Goal: Find contact information: Find contact information

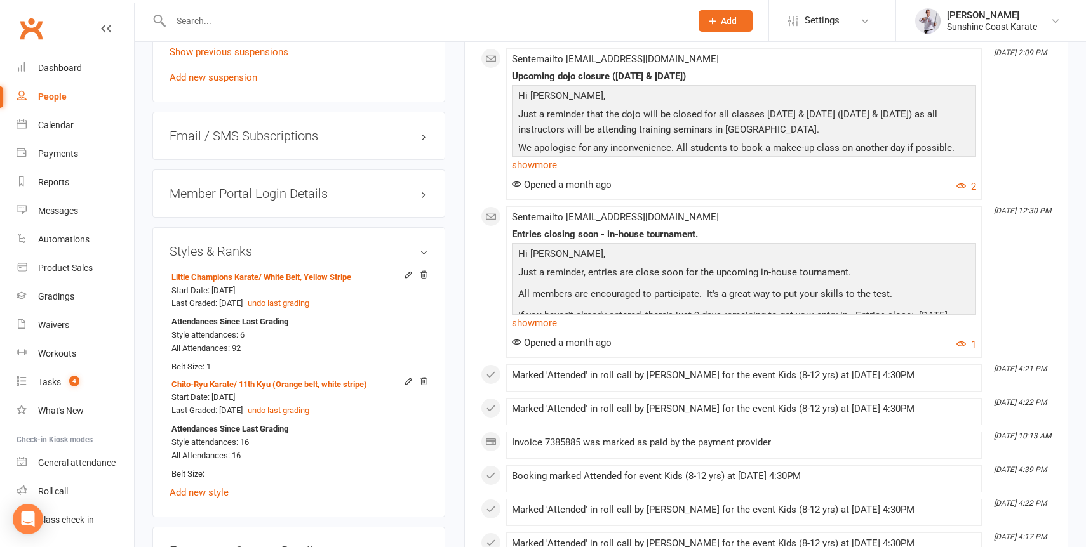
click at [288, 22] on input "text" at bounding box center [424, 21] width 515 height 18
type input "theo"
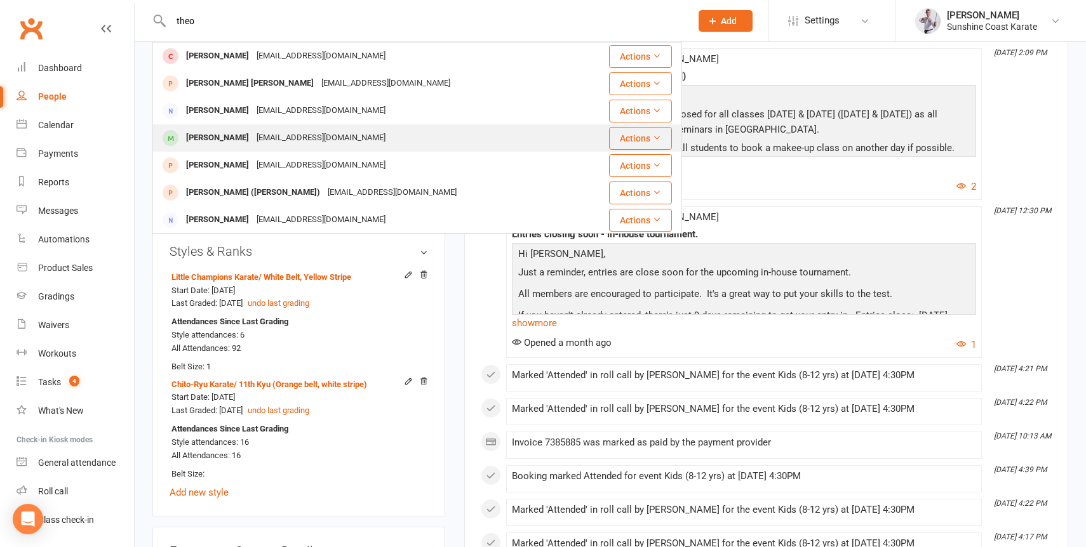
click at [218, 133] on div "[PERSON_NAME]" at bounding box center [217, 138] width 70 height 18
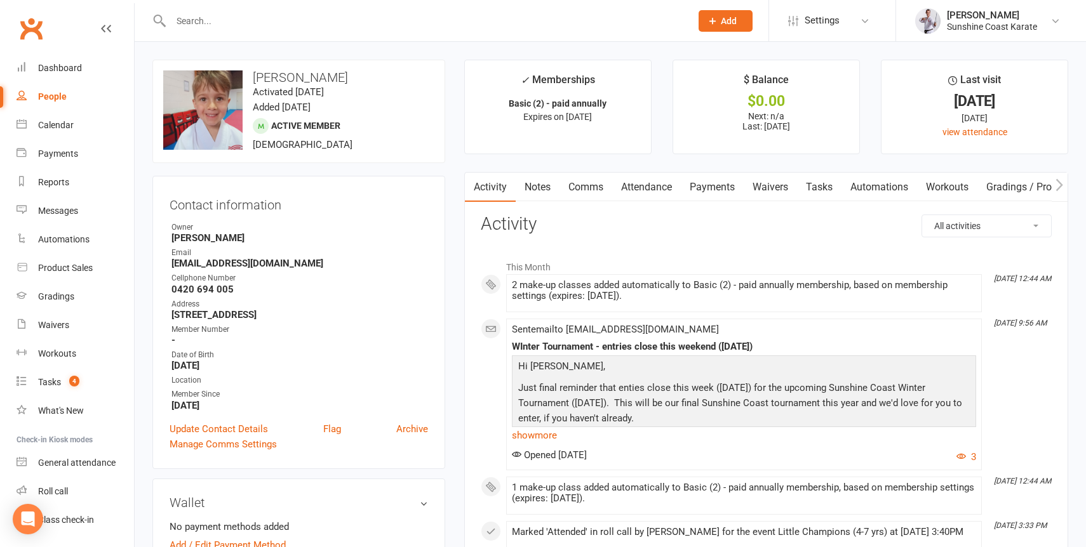
click at [217, 294] on strong "0420 694 005" at bounding box center [299, 289] width 257 height 11
copy render-form-field "0420 694 005"
click at [225, 18] on input "text" at bounding box center [424, 21] width 515 height 18
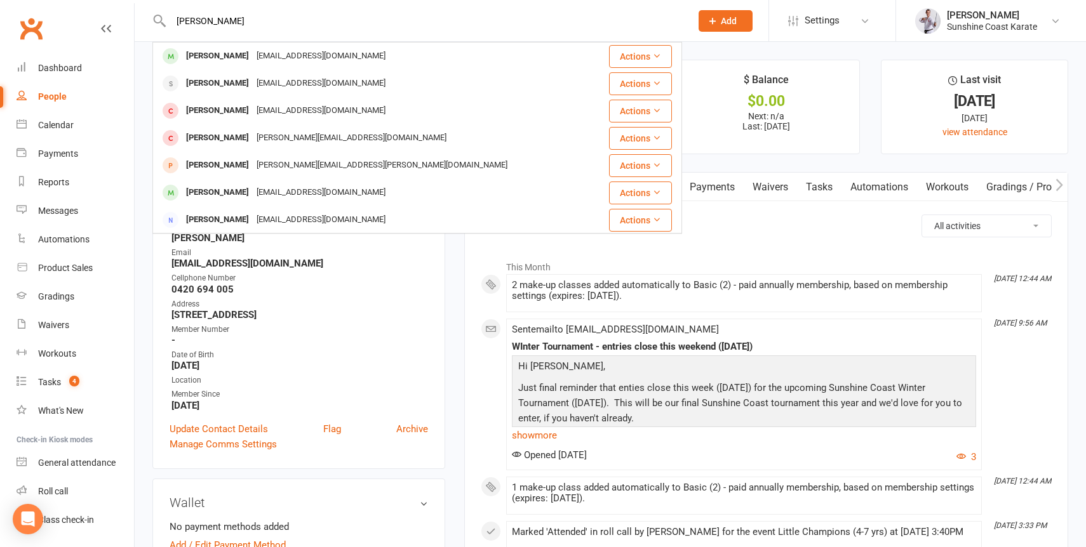
type input "[PERSON_NAME]"
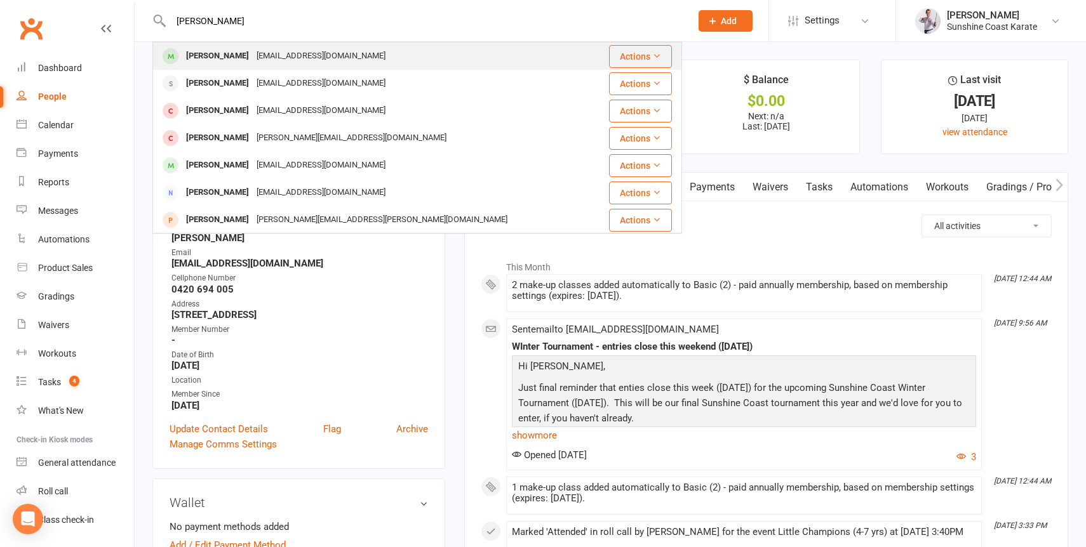
click at [180, 58] on div at bounding box center [170, 56] width 23 height 21
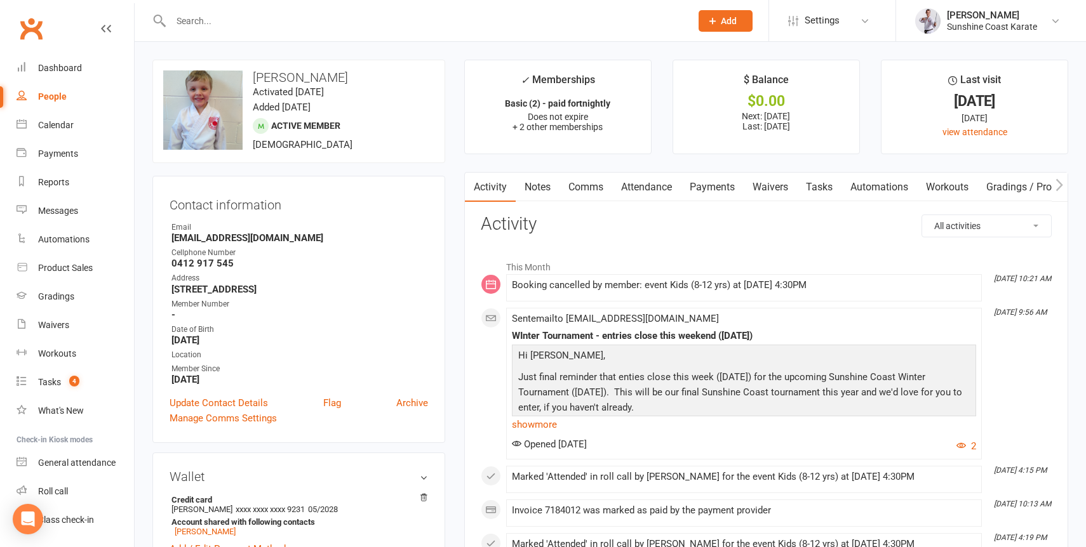
click at [643, 187] on link "Attendance" at bounding box center [646, 187] width 69 height 29
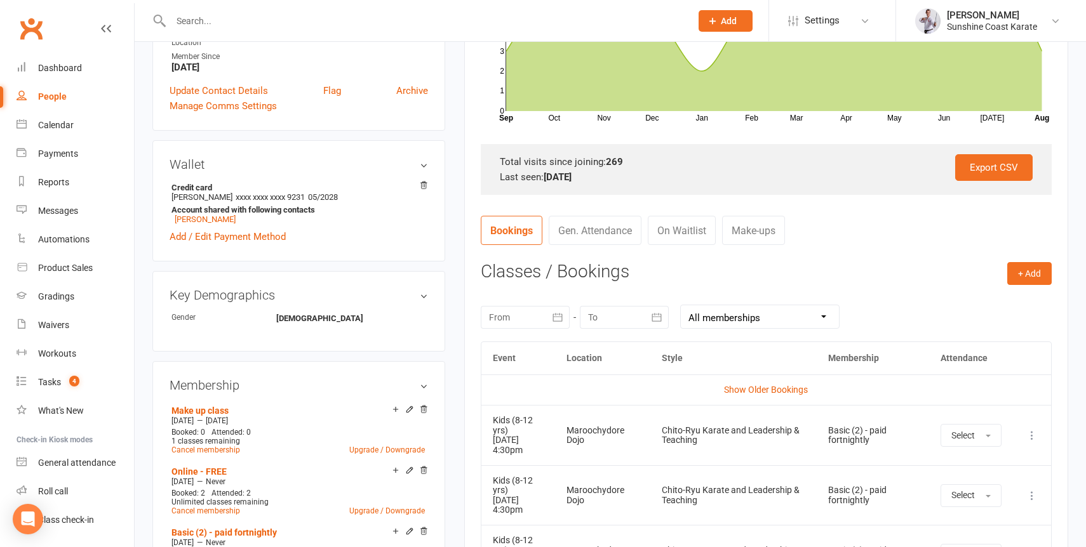
scroll to position [313, 0]
click at [60, 128] on div "Calendar" at bounding box center [56, 125] width 36 height 10
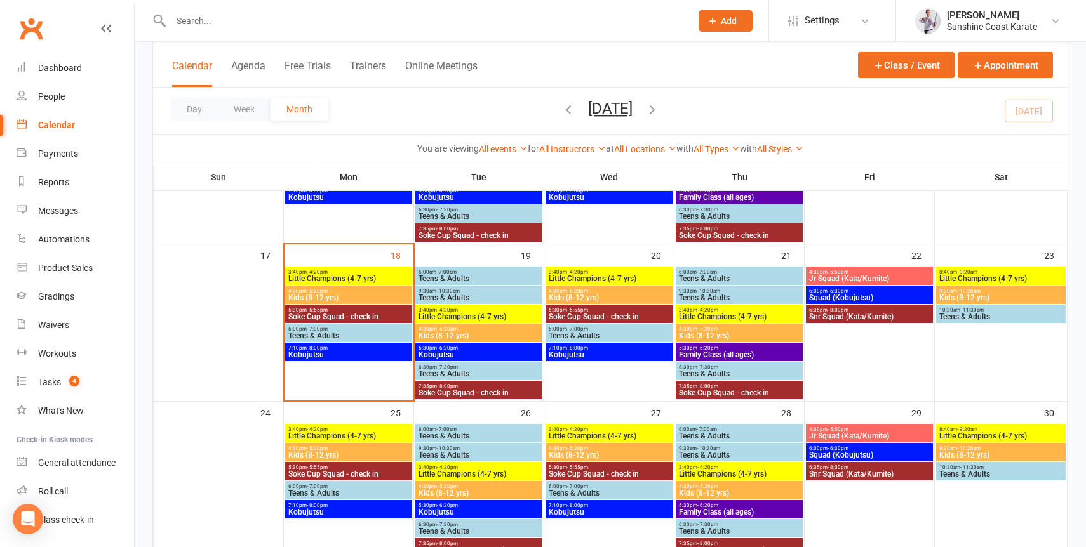
scroll to position [499, 0]
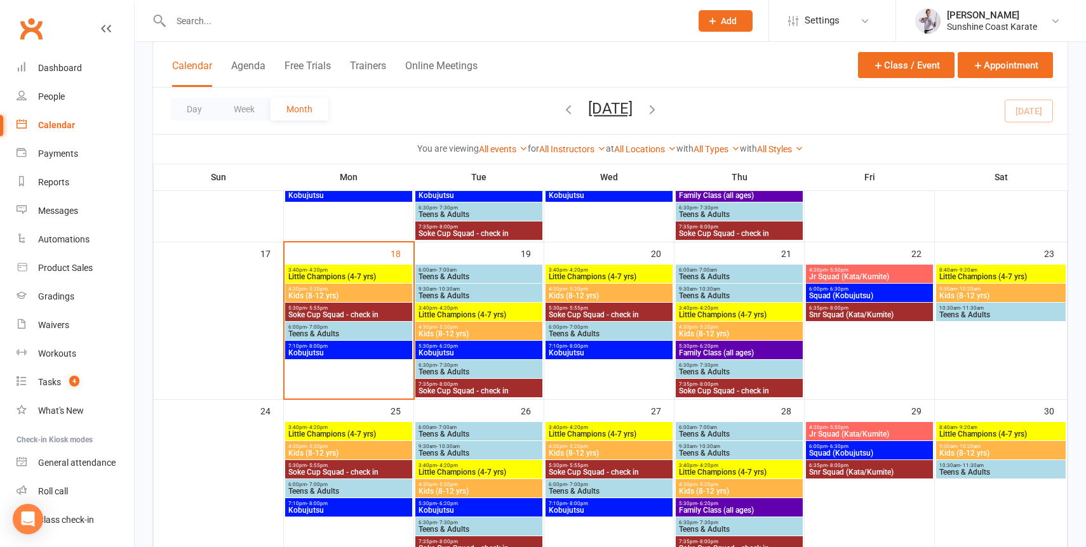
click at [455, 330] on span "Kids (8-12 yrs)" at bounding box center [479, 334] width 122 height 8
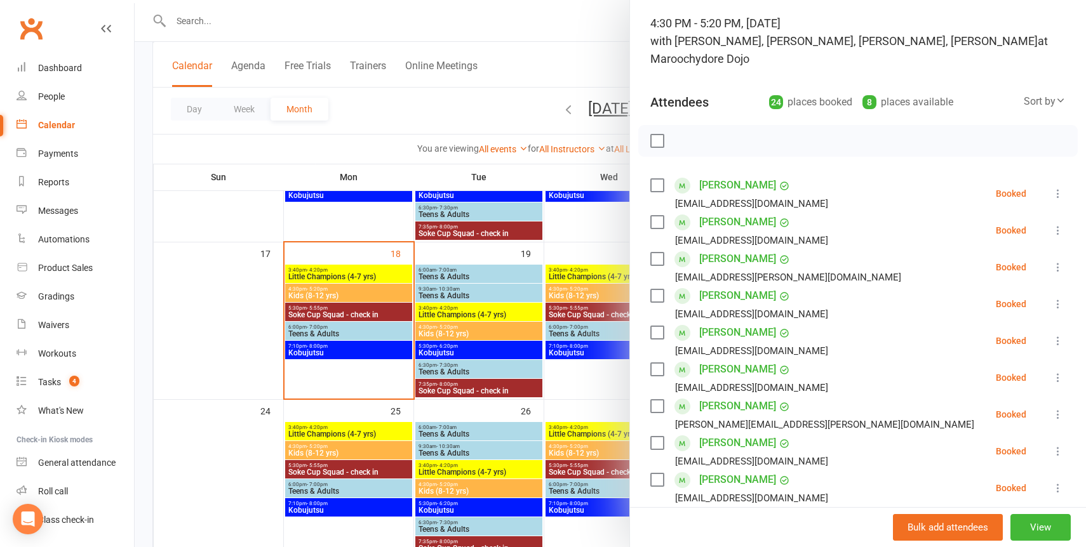
scroll to position [0, 0]
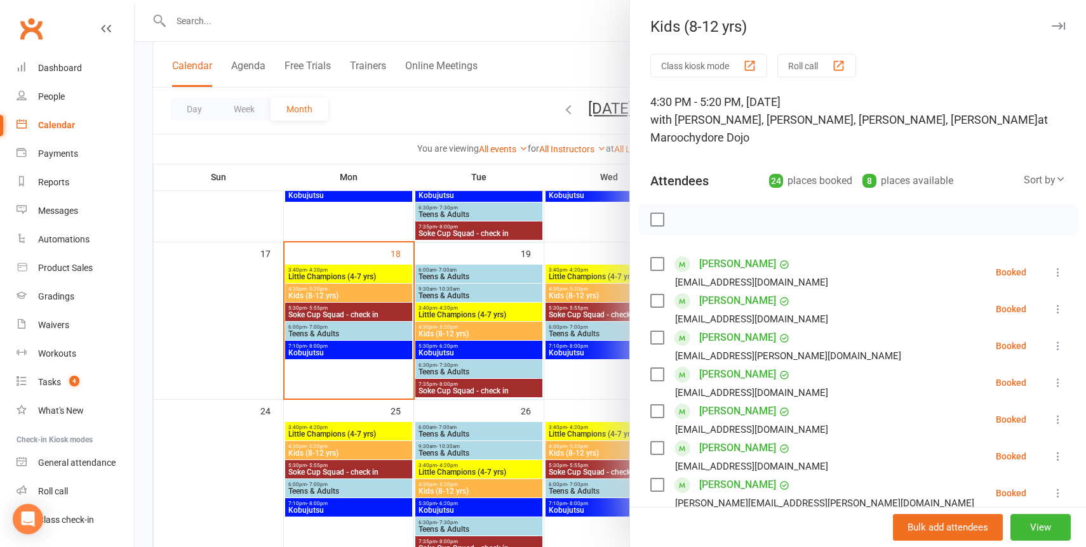
click at [1057, 25] on icon "button" at bounding box center [1058, 26] width 13 height 8
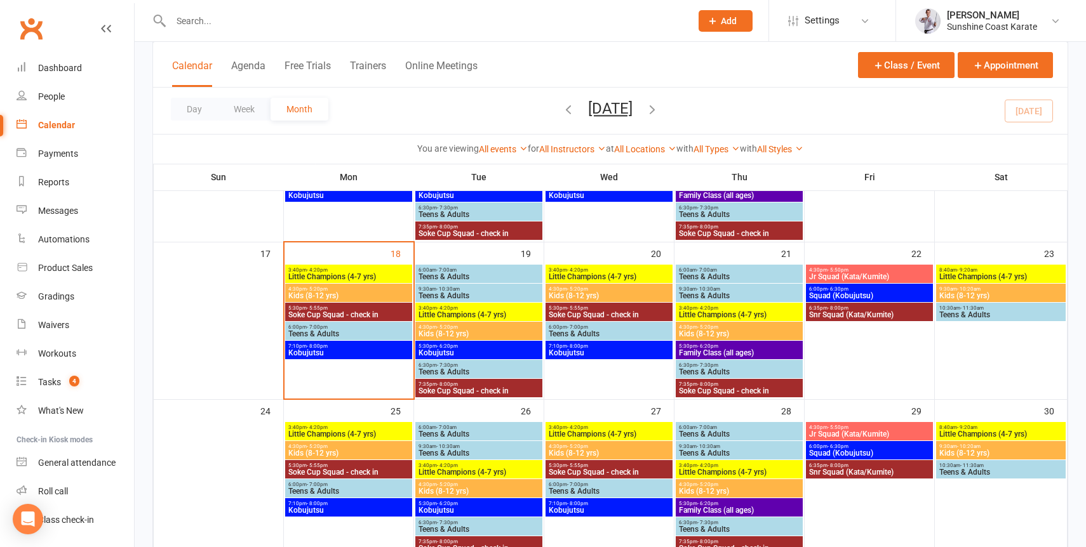
click at [366, 20] on input "text" at bounding box center [424, 21] width 515 height 18
click at [217, 17] on input "text" at bounding box center [424, 21] width 515 height 18
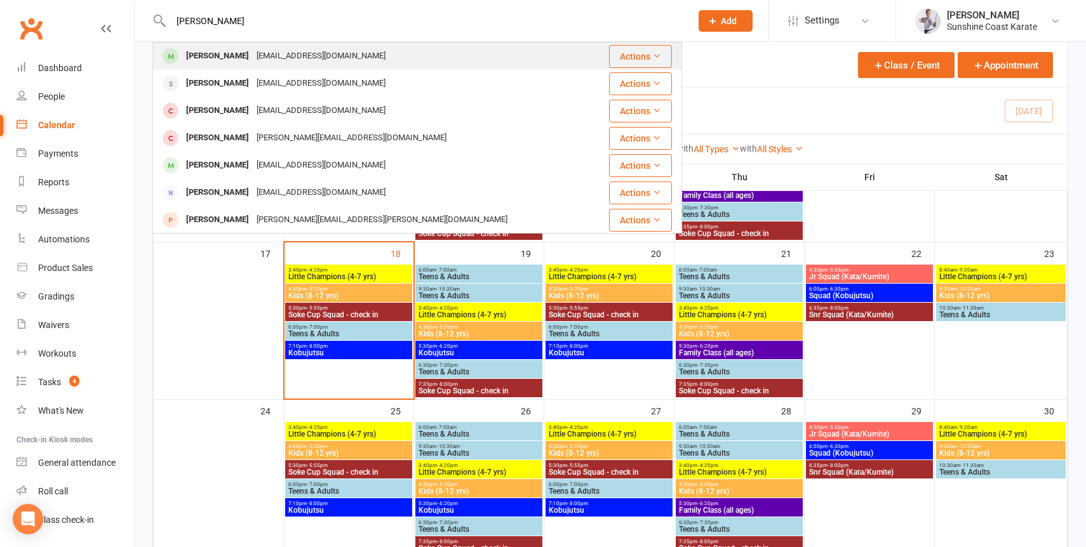
type input "[PERSON_NAME]"
click at [201, 55] on div "[PERSON_NAME]" at bounding box center [217, 56] width 70 height 18
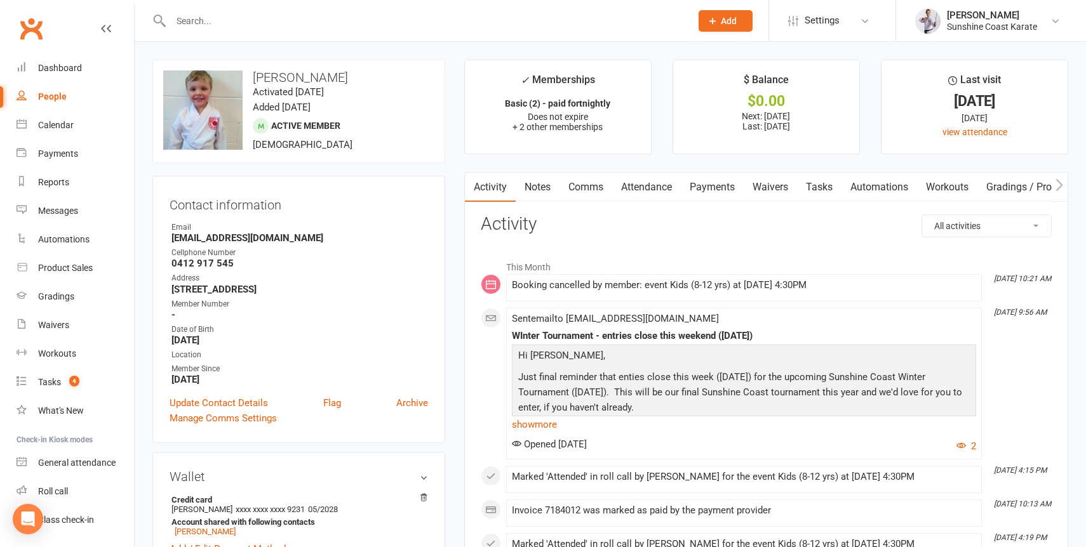
click at [183, 265] on strong "0412 917 545" at bounding box center [299, 263] width 257 height 11
copy render-form-field "0412 917 545"
click at [429, 18] on input "text" at bounding box center [424, 21] width 515 height 18
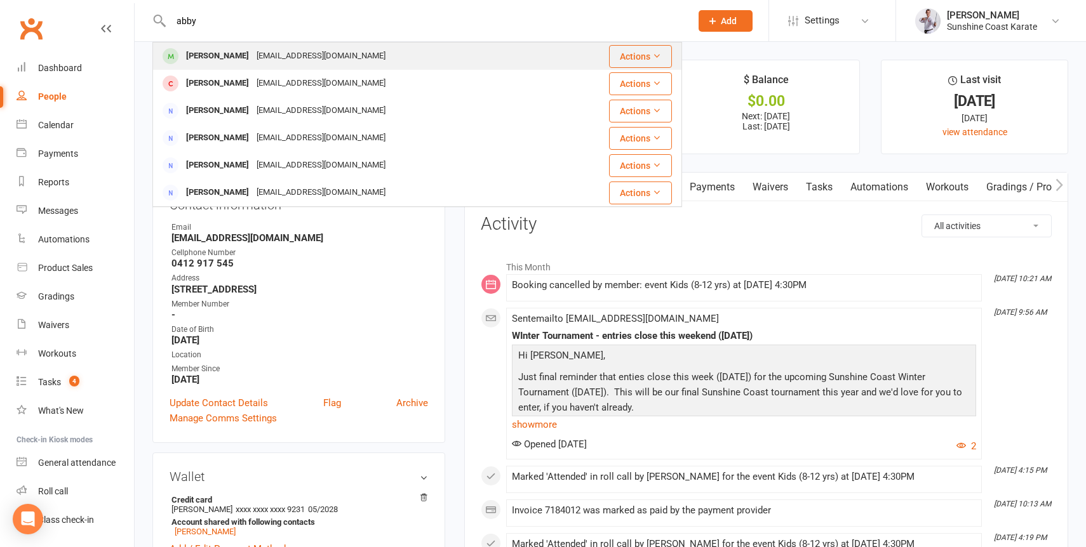
type input "abby"
click at [393, 60] on div "[PERSON_NAME] [EMAIL_ADDRESS][DOMAIN_NAME]" at bounding box center [356, 56] width 405 height 26
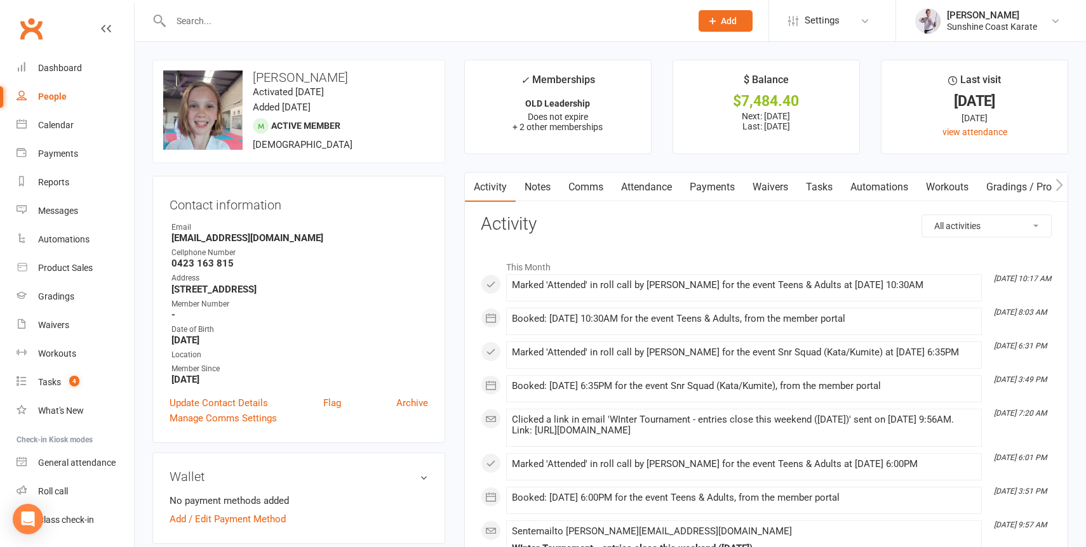
click at [238, 22] on input "text" at bounding box center [424, 21] width 515 height 18
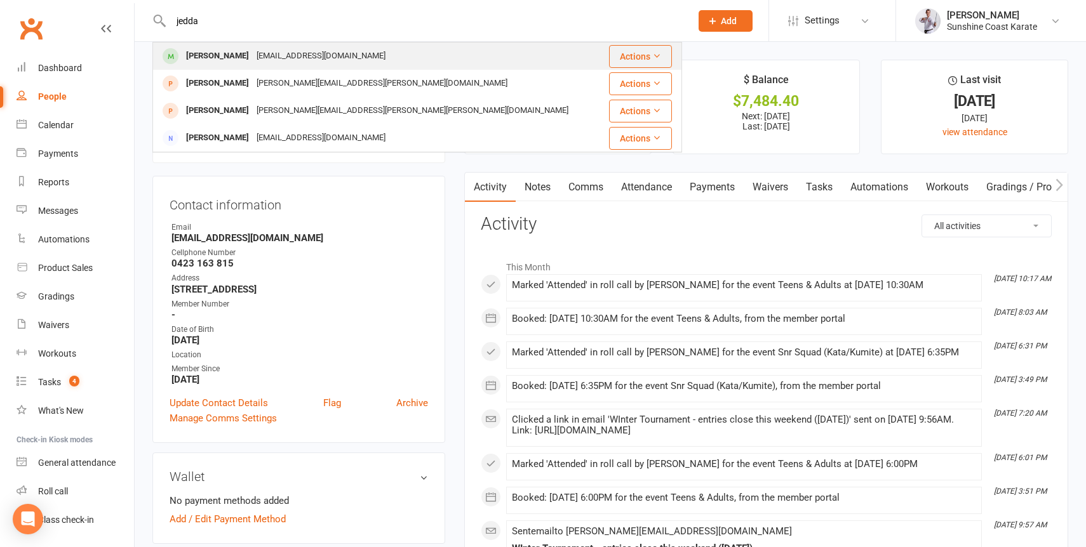
type input "jedda"
click at [216, 53] on div "[PERSON_NAME]" at bounding box center [217, 56] width 70 height 18
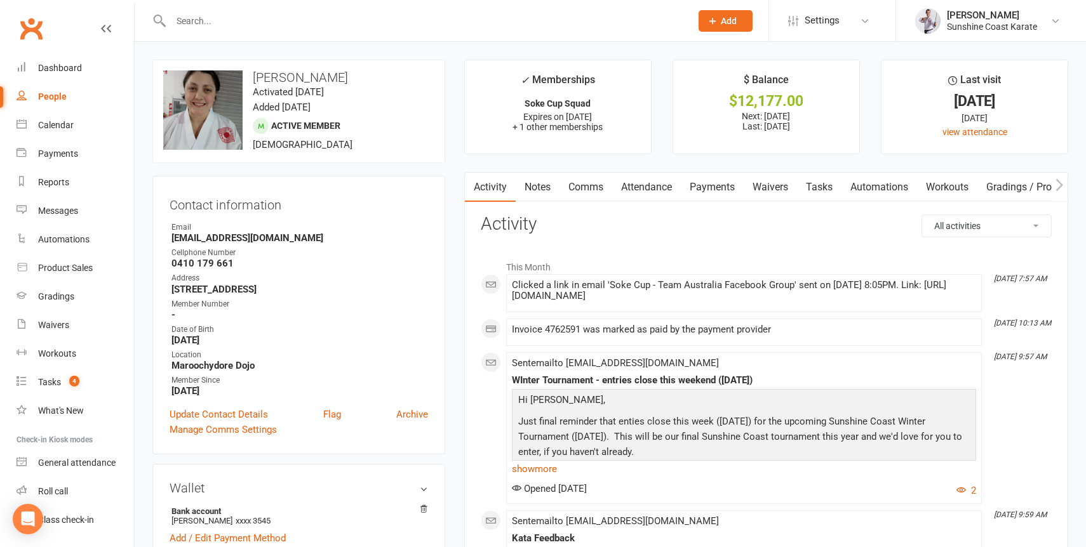
click at [304, 74] on h3 "[PERSON_NAME]" at bounding box center [298, 77] width 271 height 14
copy h3 "[PERSON_NAME]"
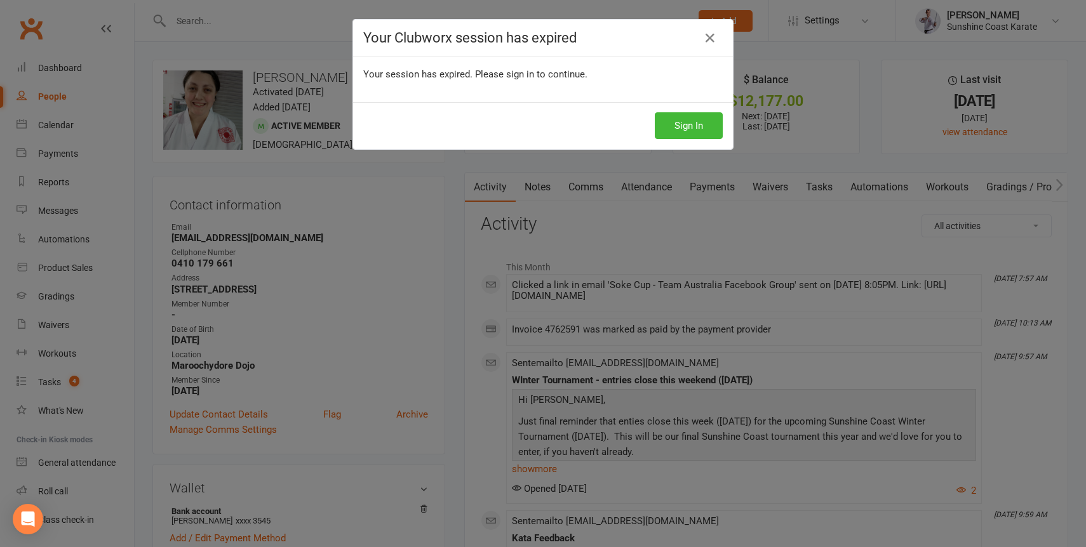
click at [329, 11] on div "Your Clubworx session has expired Your session has expired. Please sign in to c…" at bounding box center [543, 273] width 1086 height 547
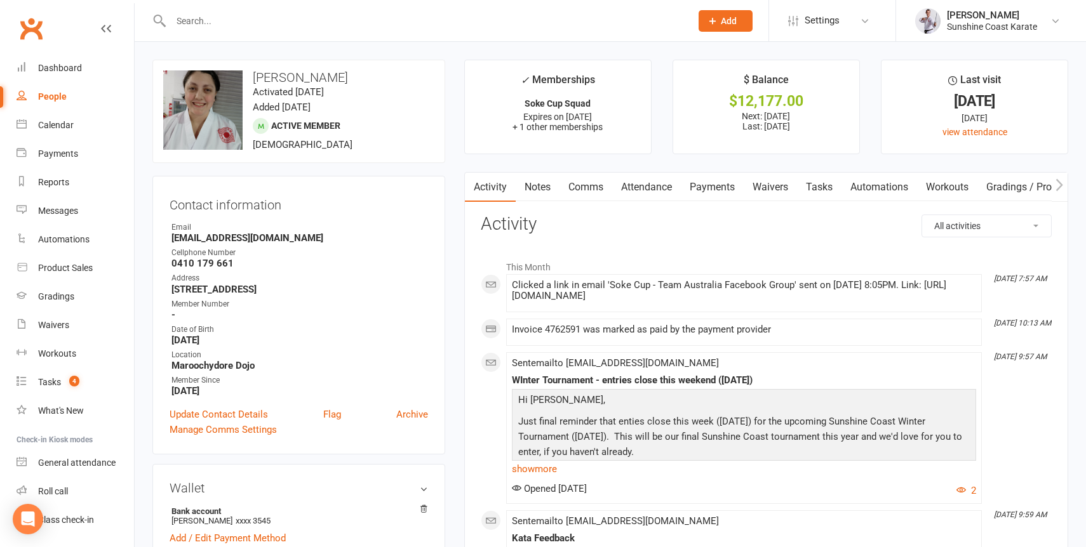
click at [486, 24] on input "text" at bounding box center [424, 21] width 515 height 18
type input "[PERSON_NAME]"
